Goal: Book appointment/travel/reservation

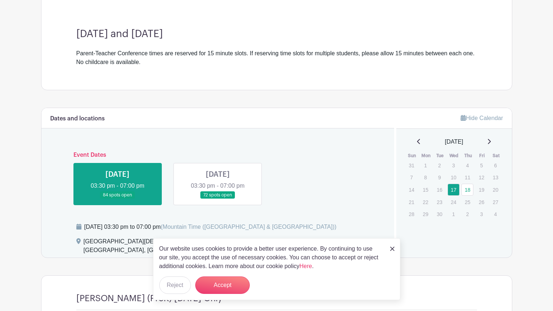
scroll to position [192, 0]
click at [394, 249] on img at bounding box center [392, 248] width 4 height 4
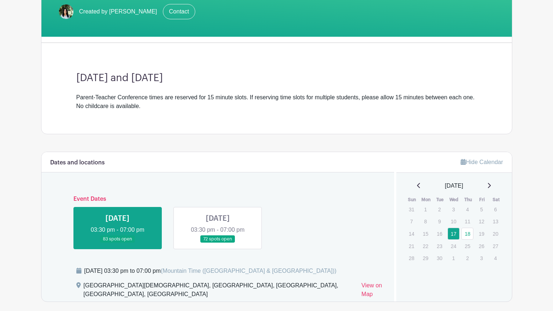
scroll to position [148, 0]
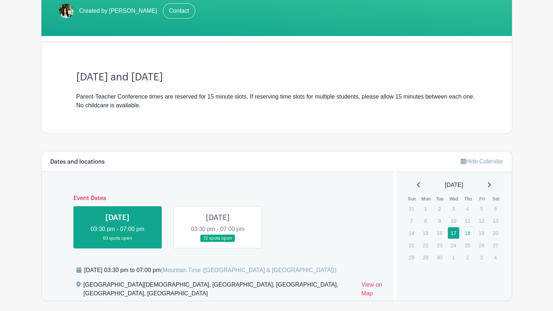
click at [218, 242] on link at bounding box center [218, 242] width 0 height 0
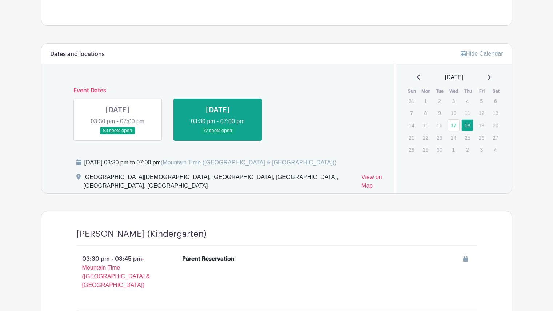
scroll to position [257, 0]
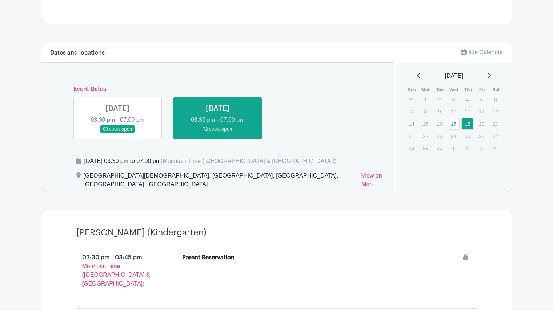
click at [117, 133] on link at bounding box center [117, 133] width 0 height 0
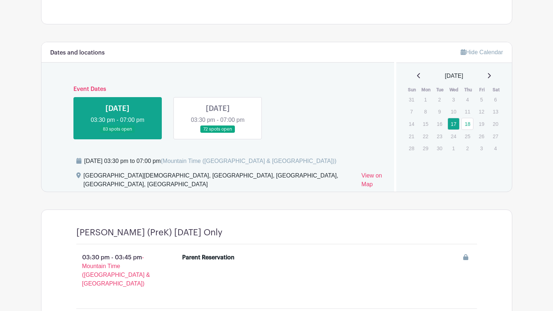
click at [117, 133] on link at bounding box center [117, 133] width 0 height 0
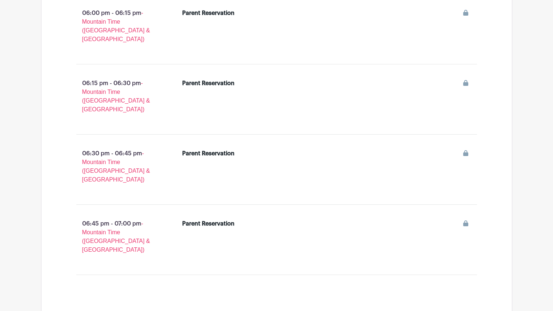
scroll to position [1958, 0]
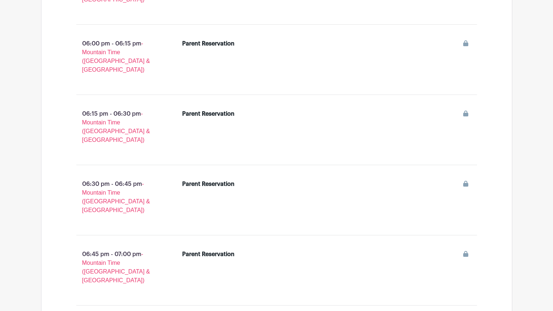
scroll to position [1928, 0]
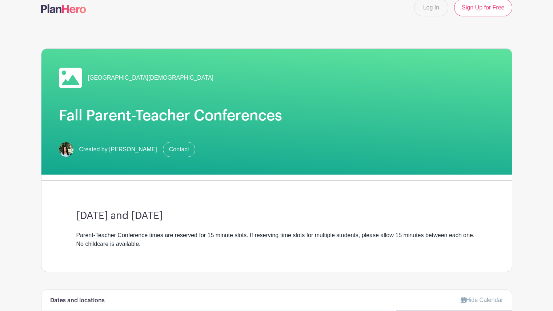
scroll to position [0, 0]
